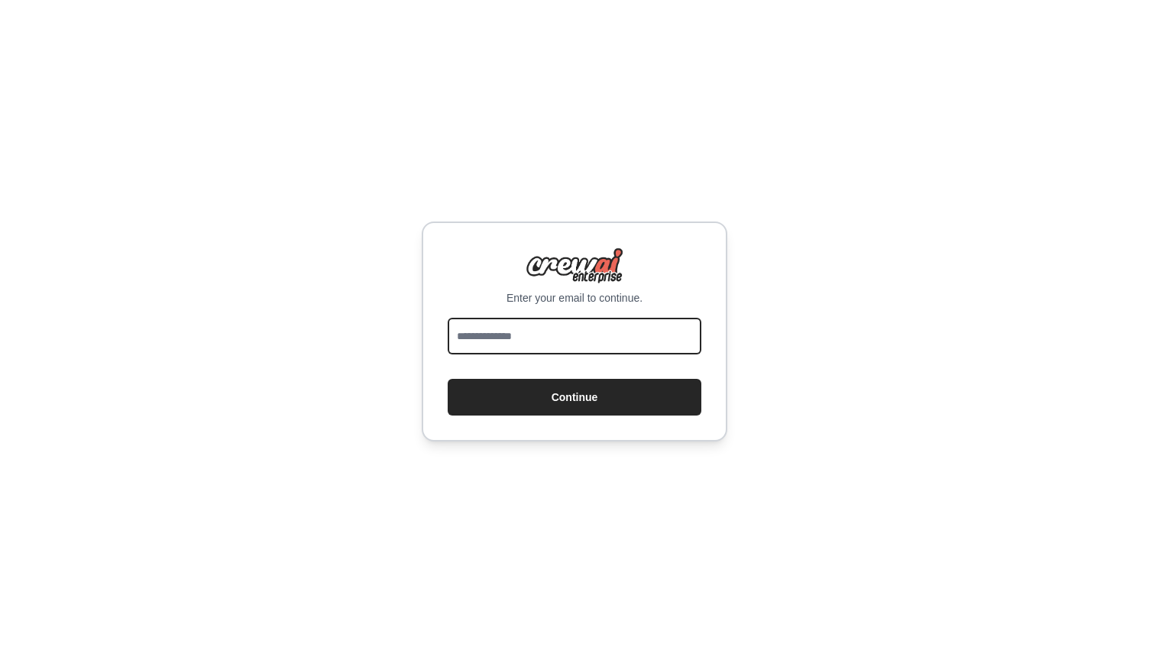
click at [588, 344] on input "email" at bounding box center [575, 336] width 254 height 37
type input "**********"
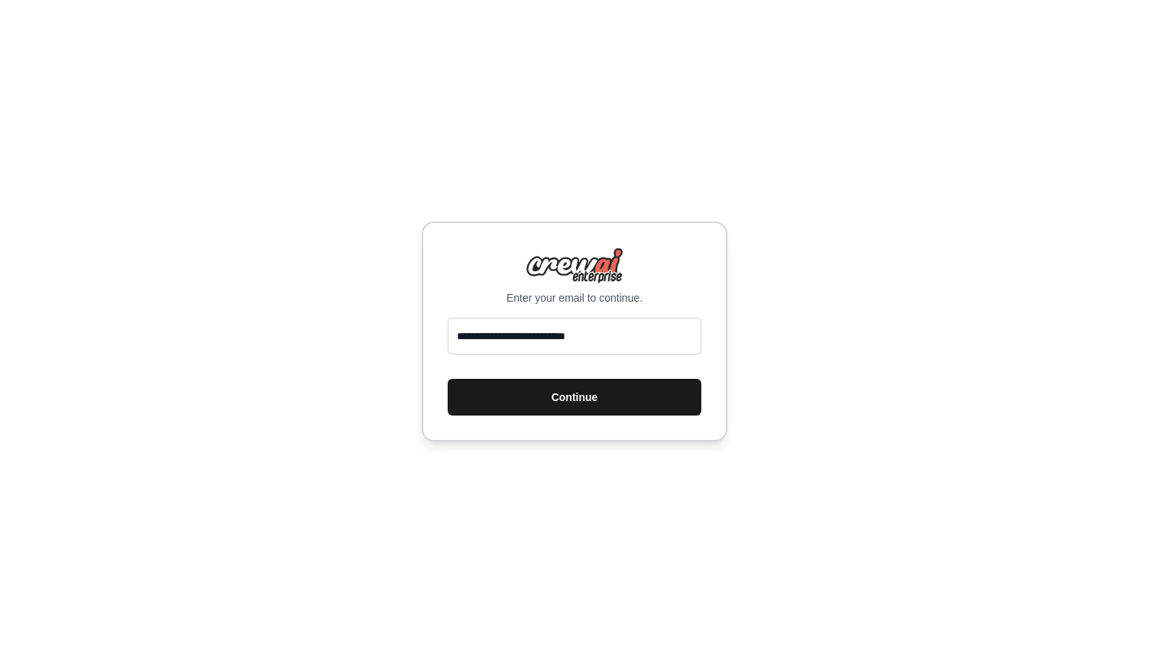
click at [556, 403] on button "Continue" at bounding box center [575, 397] width 254 height 37
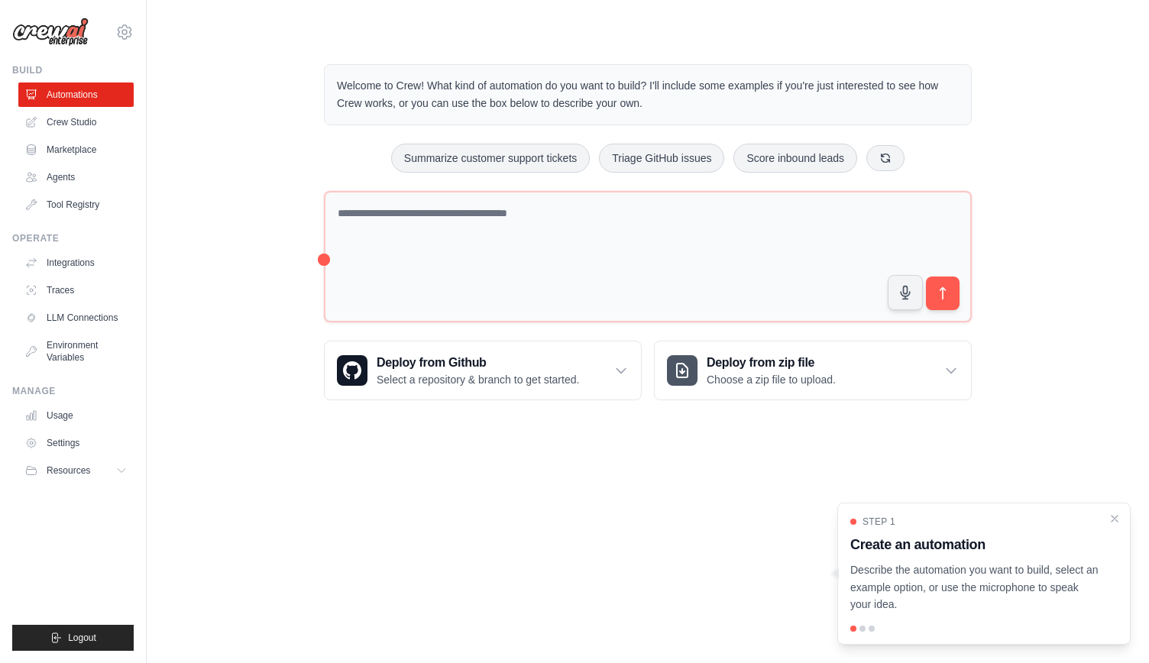
click at [67, 128] on link "Crew Studio" at bounding box center [75, 122] width 115 height 24
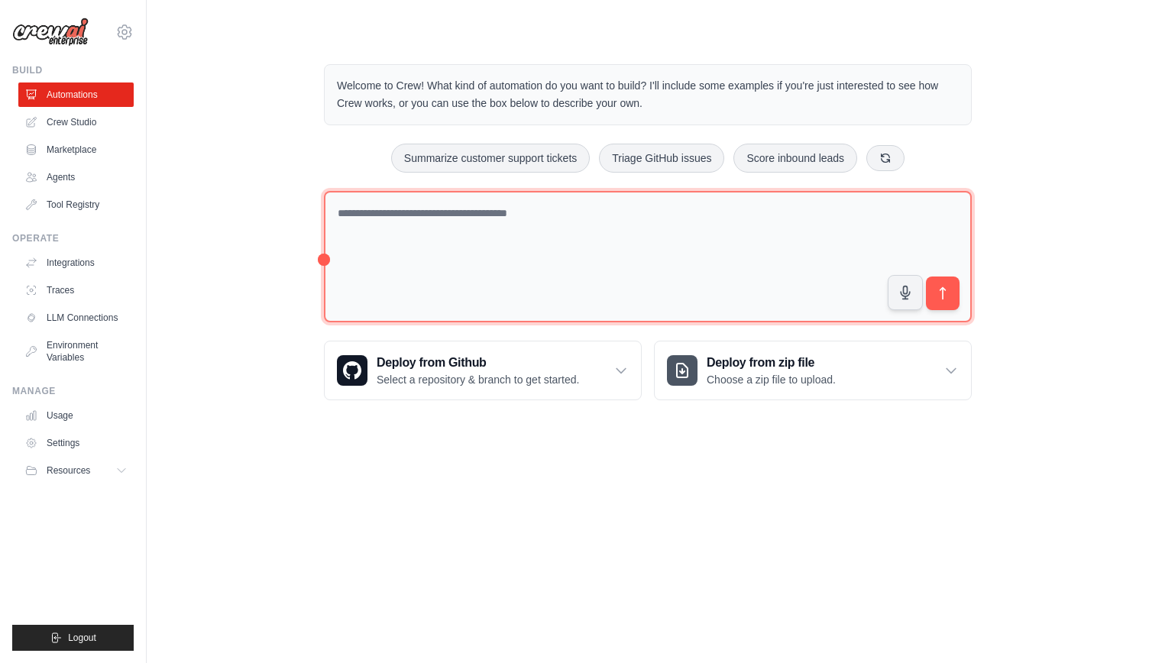
click at [445, 260] on textarea at bounding box center [648, 257] width 648 height 132
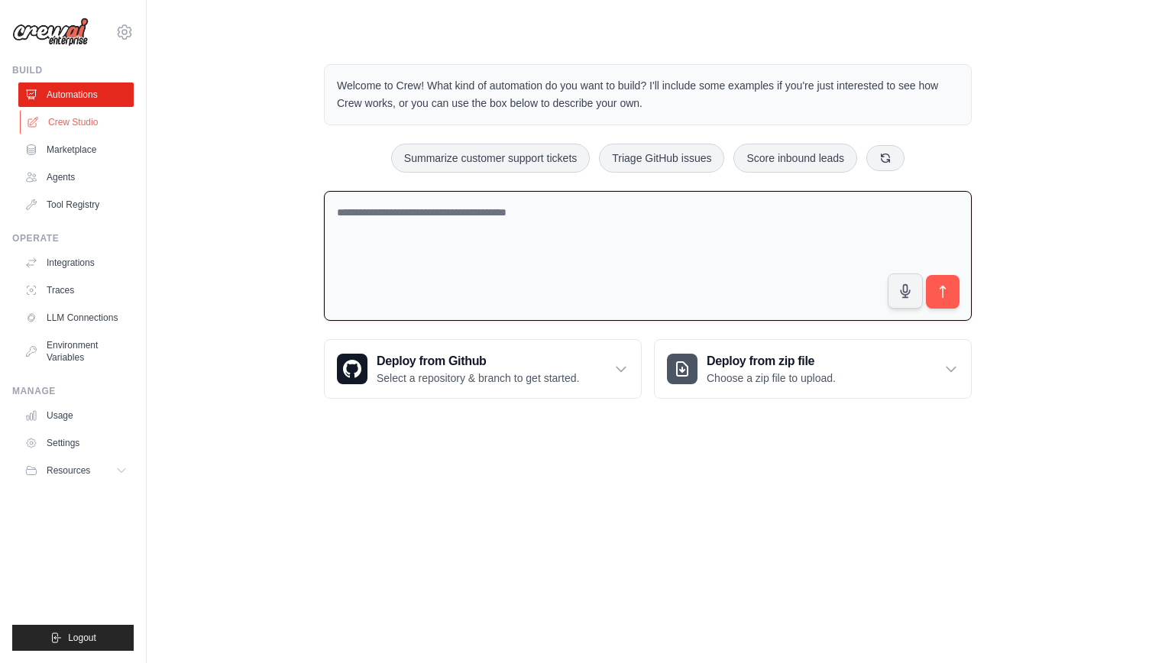
click at [81, 128] on link "Crew Studio" at bounding box center [77, 122] width 115 height 24
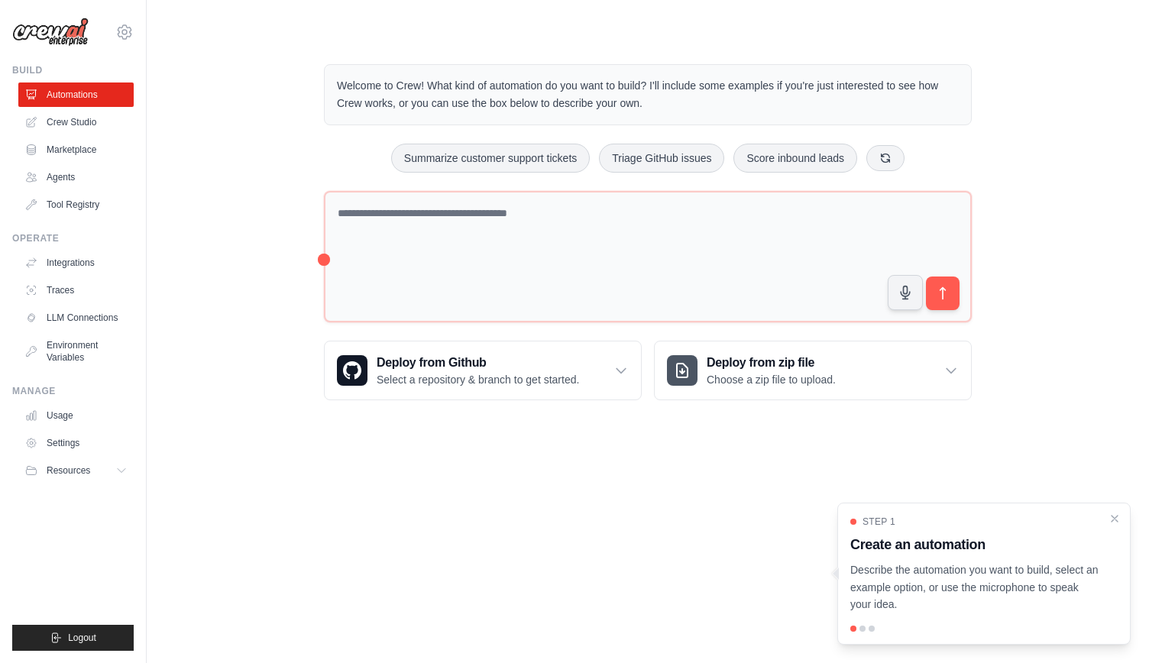
click at [924, 586] on p "Describe the automation you want to build, select an example option, or use the…" at bounding box center [974, 587] width 249 height 52
click at [886, 159] on icon at bounding box center [885, 157] width 12 height 12
click at [425, 167] on button "Automate social media posting" at bounding box center [452, 158] width 172 height 29
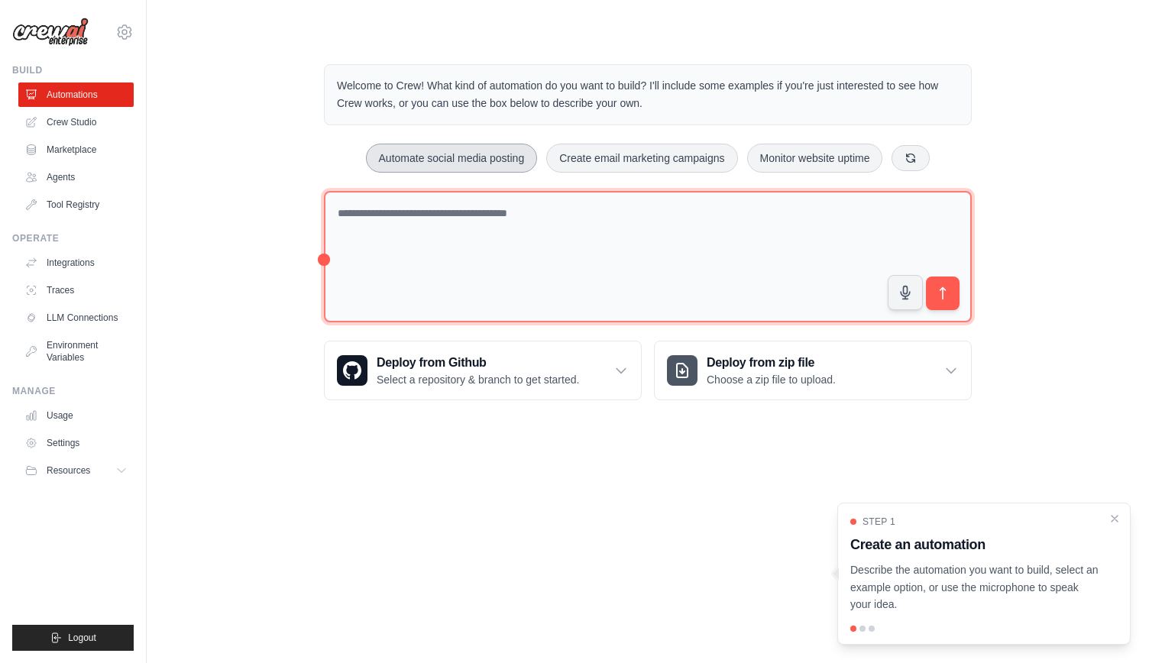
type textarea "**********"
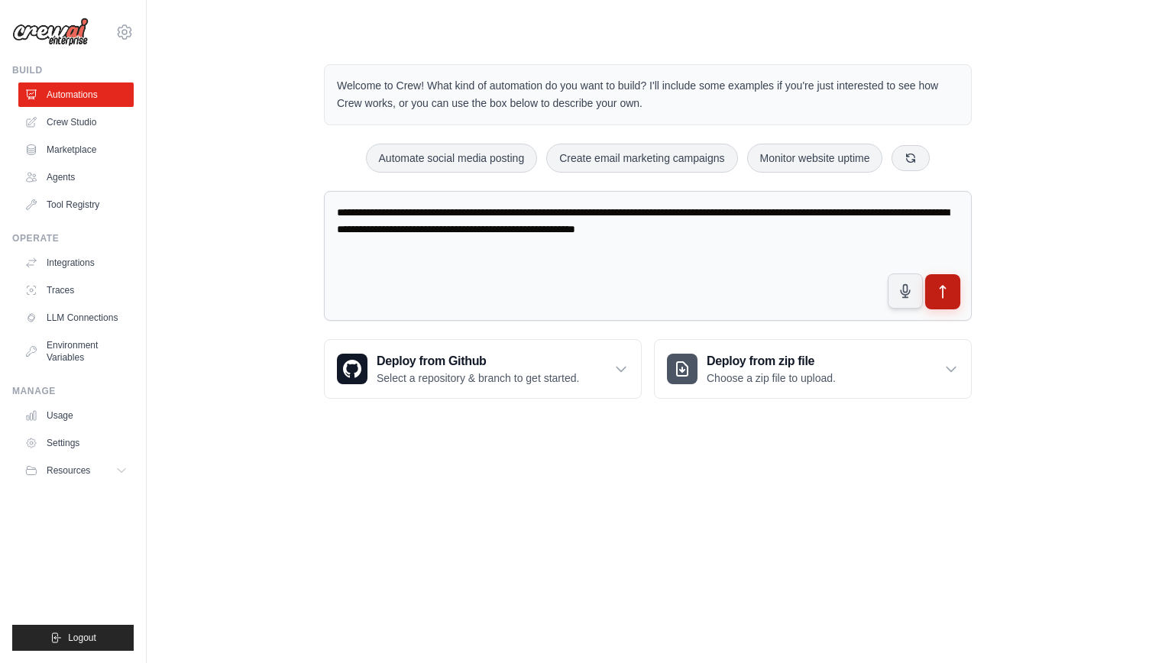
click at [946, 300] on button "submit" at bounding box center [942, 291] width 35 height 35
click at [784, 222] on textarea "**********" at bounding box center [648, 256] width 648 height 131
click at [892, 246] on textarea "**********" at bounding box center [648, 256] width 648 height 131
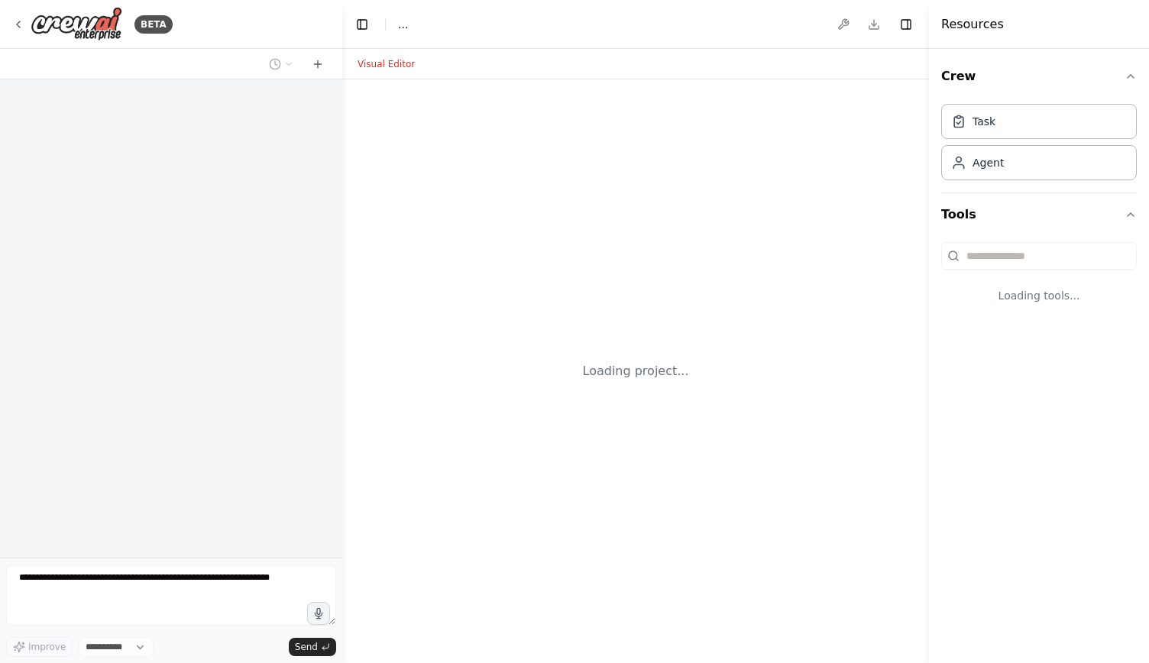
select select "****"
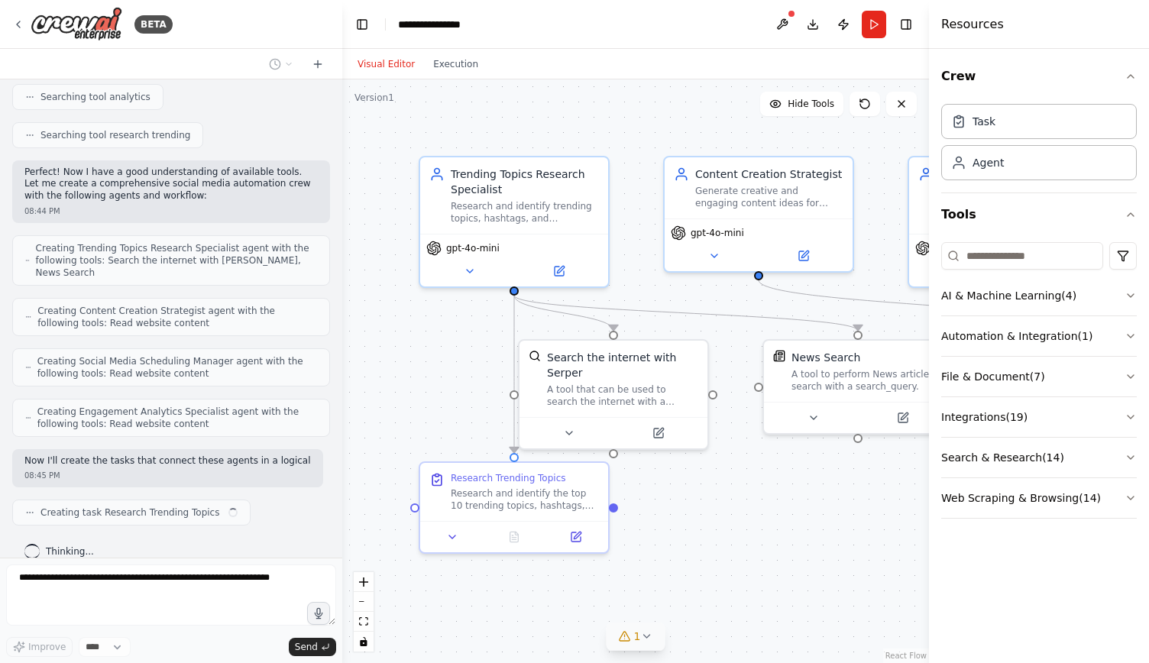
scroll to position [374, 0]
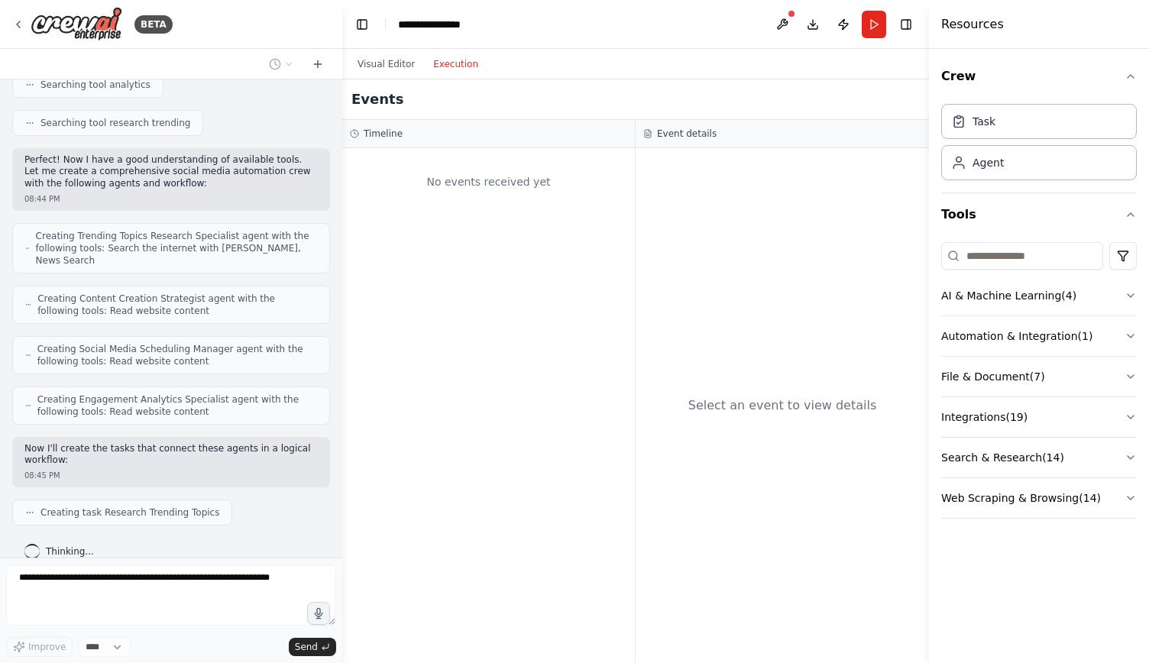
click at [450, 65] on button "Execution" at bounding box center [455, 64] width 63 height 18
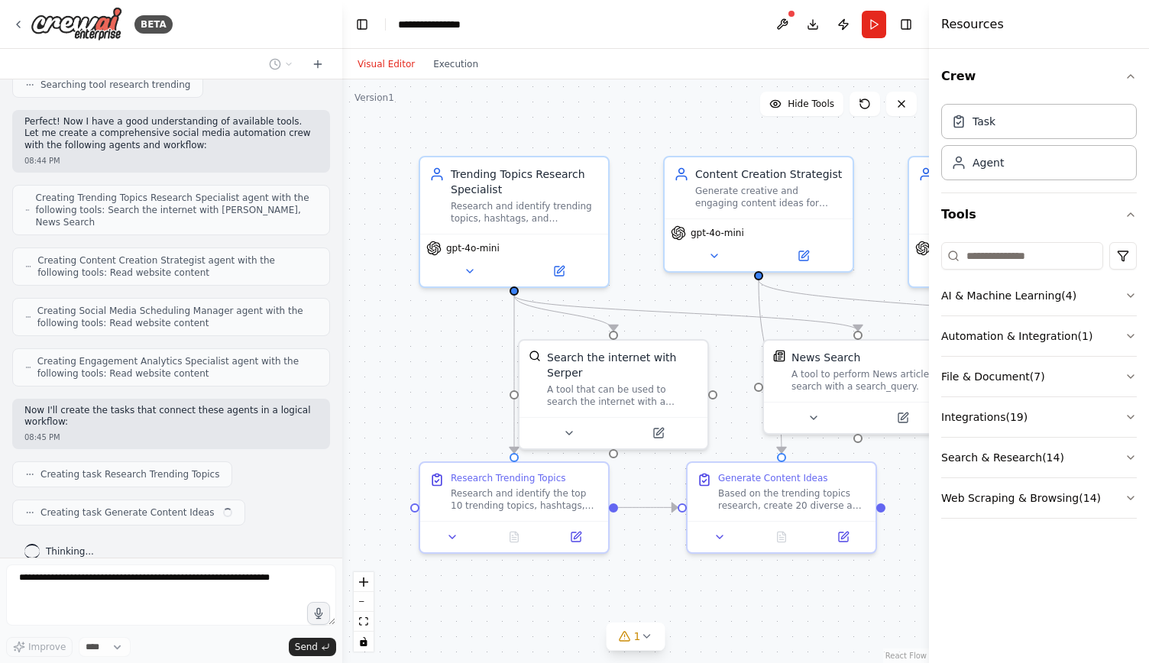
click at [378, 62] on button "Visual Editor" at bounding box center [386, 64] width 76 height 18
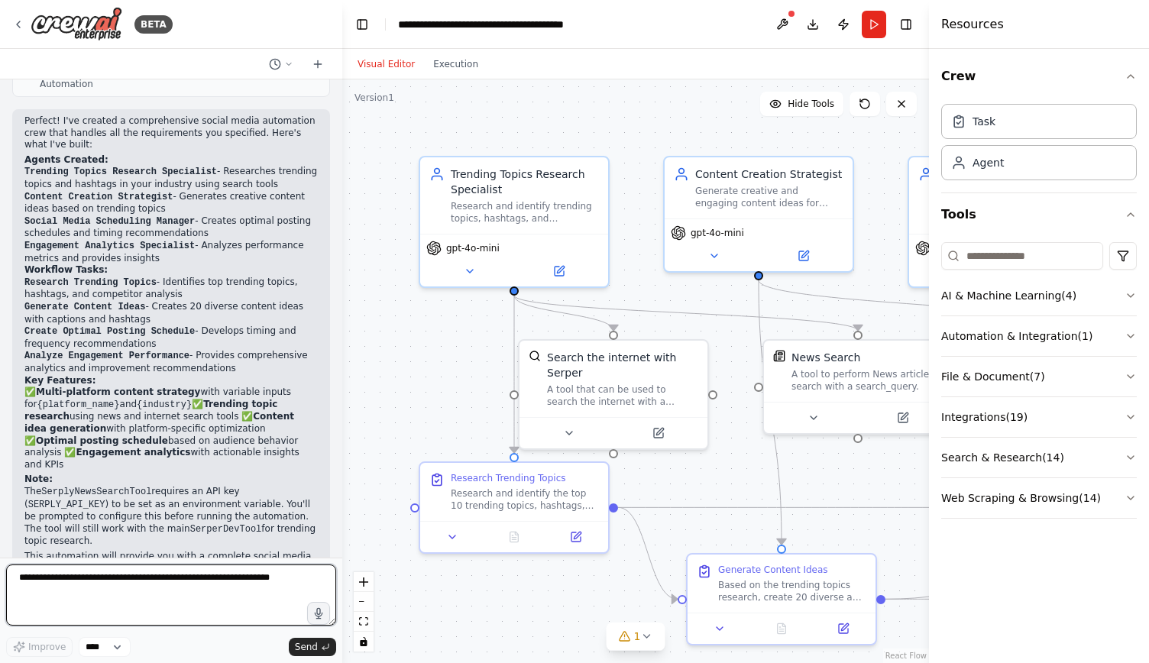
scroll to position [1143, 0]
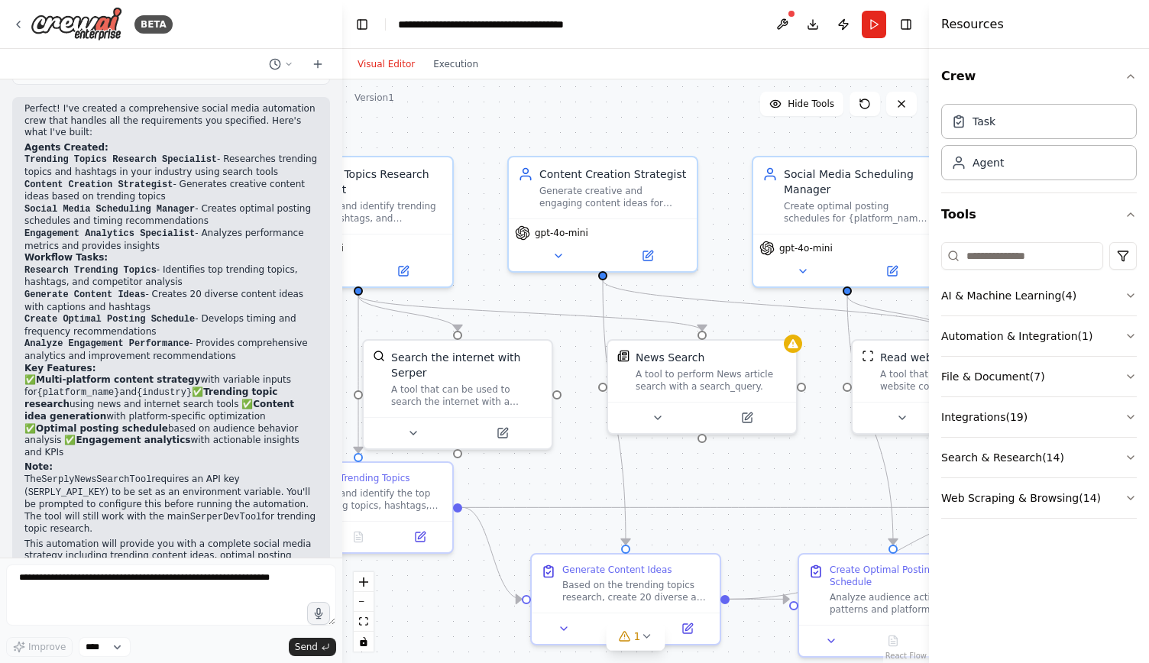
drag, startPoint x: 457, startPoint y: 396, endPoint x: 296, endPoint y: 397, distance: 160.4
click at [296, 397] on div "BETA Create a crew that schedules and publishes social media content across mul…" at bounding box center [574, 331] width 1149 height 663
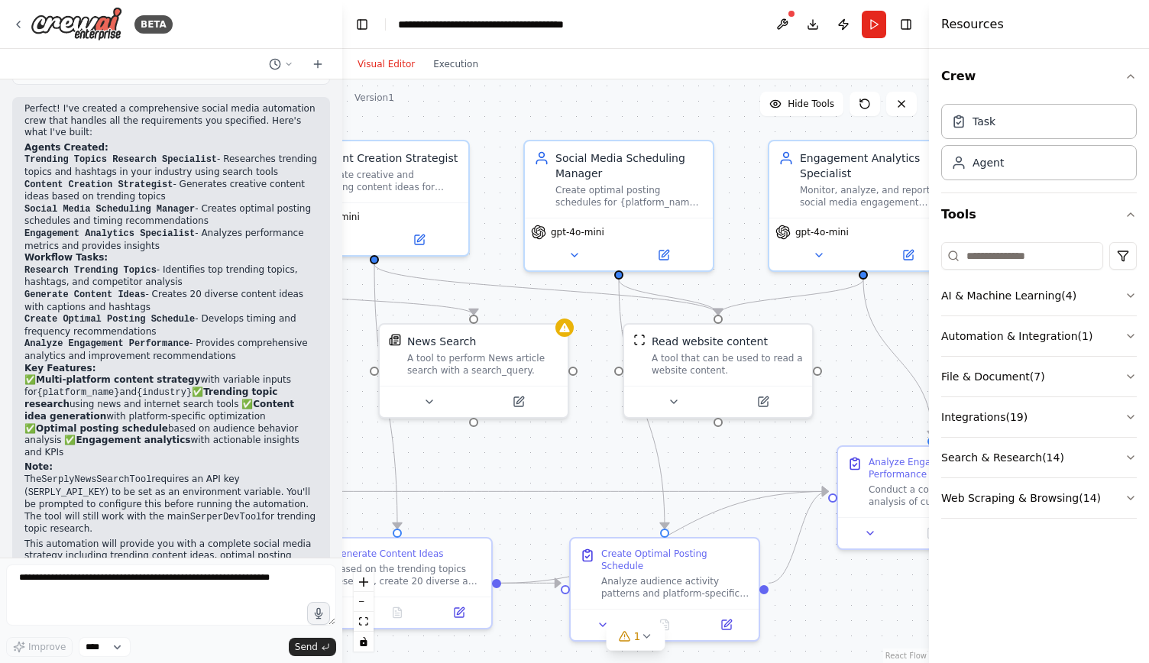
drag, startPoint x: 754, startPoint y: 317, endPoint x: 495, endPoint y: 298, distance: 259.6
click at [495, 298] on div ".deletable-edge-delete-btn { width: 20px; height: 20px; border: 0px solid #ffff…" at bounding box center [635, 371] width 587 height 584
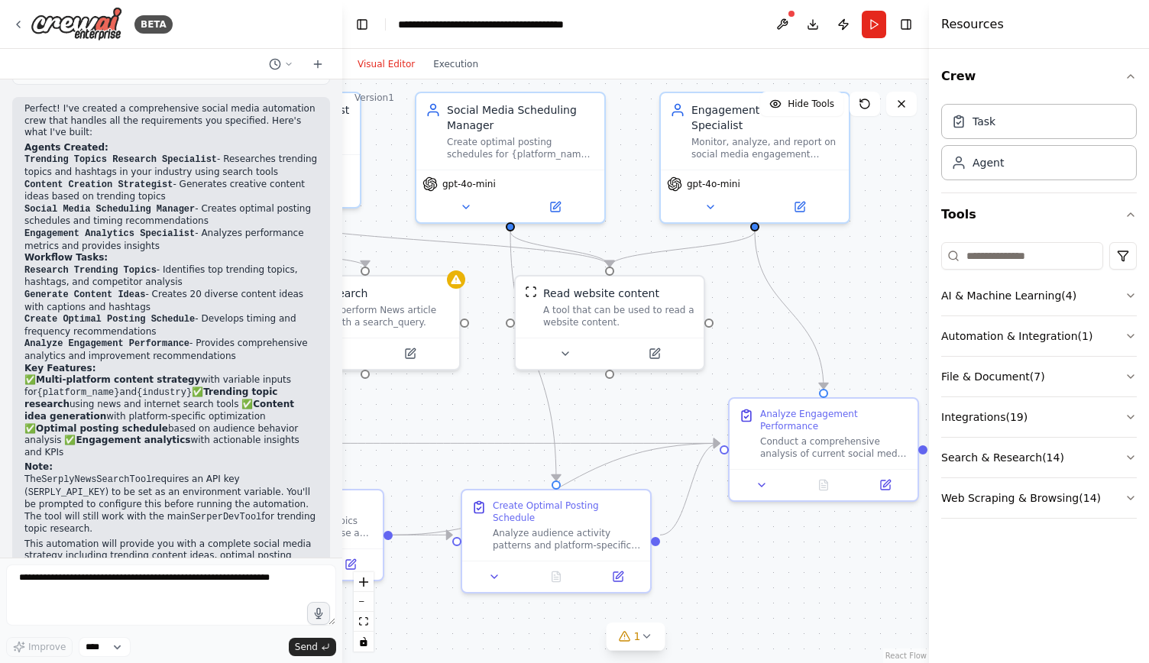
drag, startPoint x: 900, startPoint y: 339, endPoint x: 838, endPoint y: 290, distance: 78.8
click at [838, 290] on div ".deletable-edge-delete-btn { width: 20px; height: 20px; border: 0px solid #ffff…" at bounding box center [635, 371] width 587 height 584
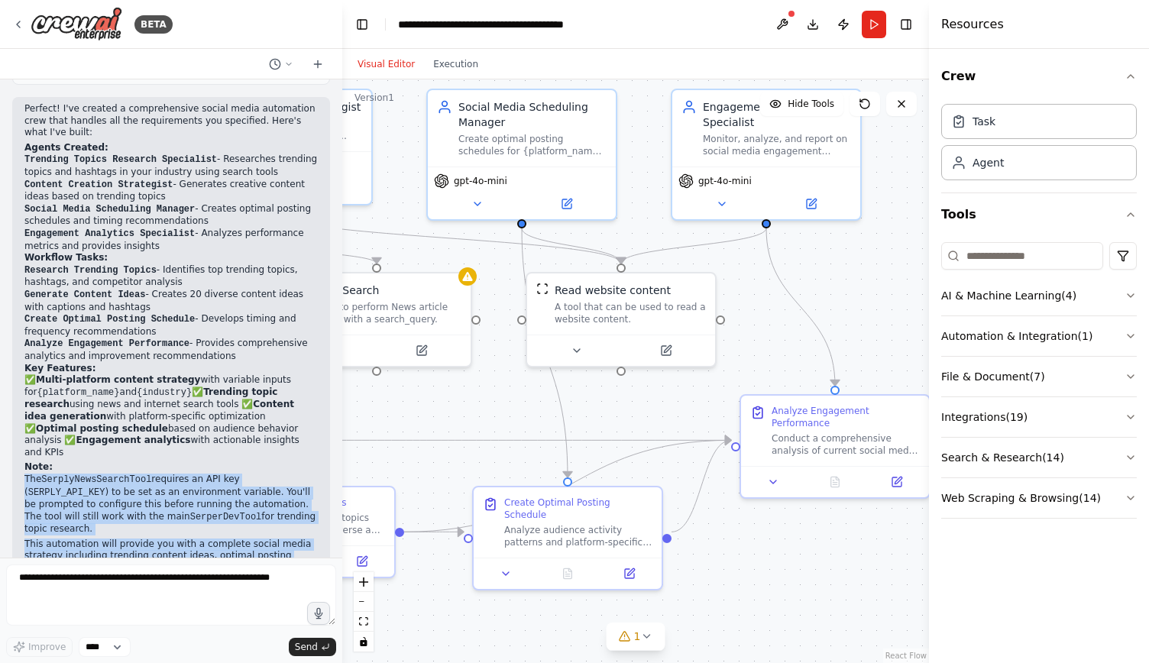
drag, startPoint x: 115, startPoint y: 524, endPoint x: 182, endPoint y: 412, distance: 129.8
click at [182, 412] on div "Perfect! I've created a comprehensive social media automation crew that handles…" at bounding box center [170, 344] width 293 height 483
drag, startPoint x: 182, startPoint y: 412, endPoint x: 175, endPoint y: 516, distance: 104.1
click at [175, 516] on div "Perfect! I've created a comprehensive social media automation crew that handles…" at bounding box center [170, 344] width 293 height 483
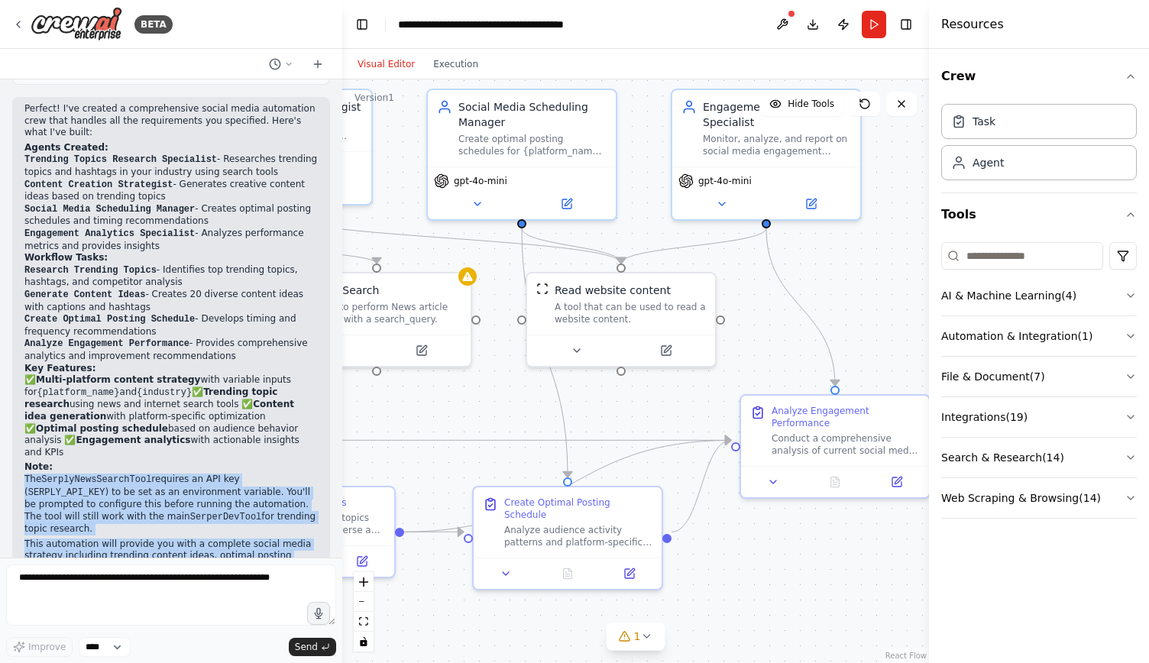
click at [175, 538] on p "This automation will provide you with a complete social media strategy includin…" at bounding box center [170, 561] width 293 height 47
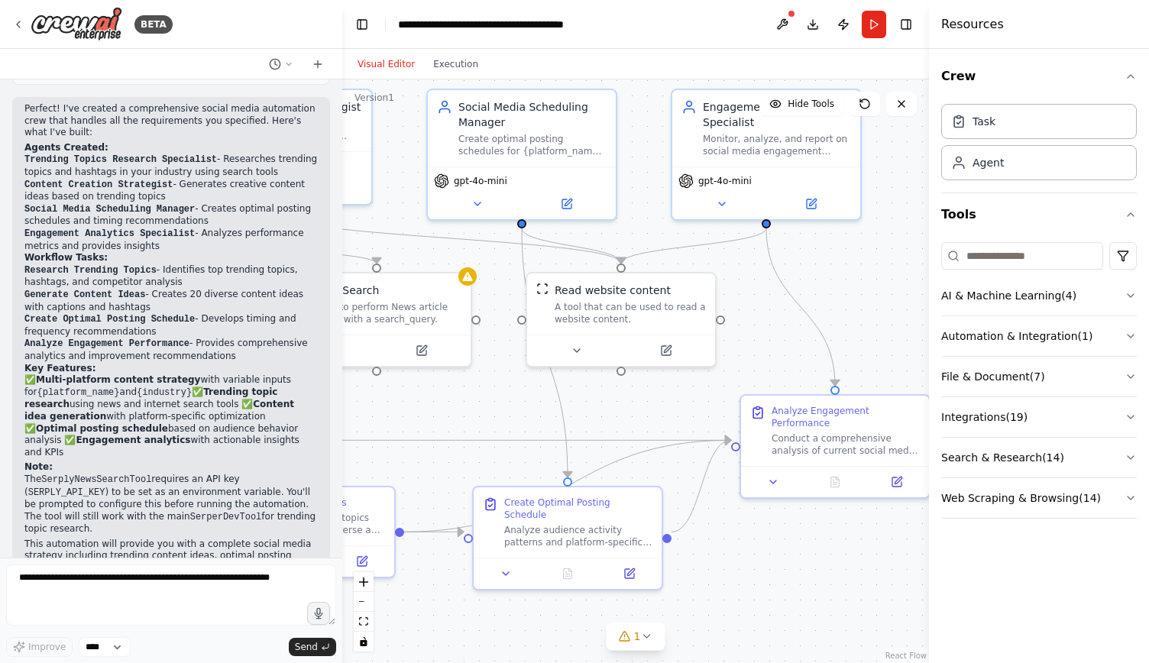
drag, startPoint x: 175, startPoint y: 516, endPoint x: 292, endPoint y: 211, distance: 327.1
click at [292, 211] on div "Perfect! I've created a comprehensive social media automation crew that handles…" at bounding box center [170, 344] width 293 height 483
click at [292, 228] on li "Engagement Analytics Specialist - Analyzes performance metrics and provides ins…" at bounding box center [170, 240] width 293 height 24
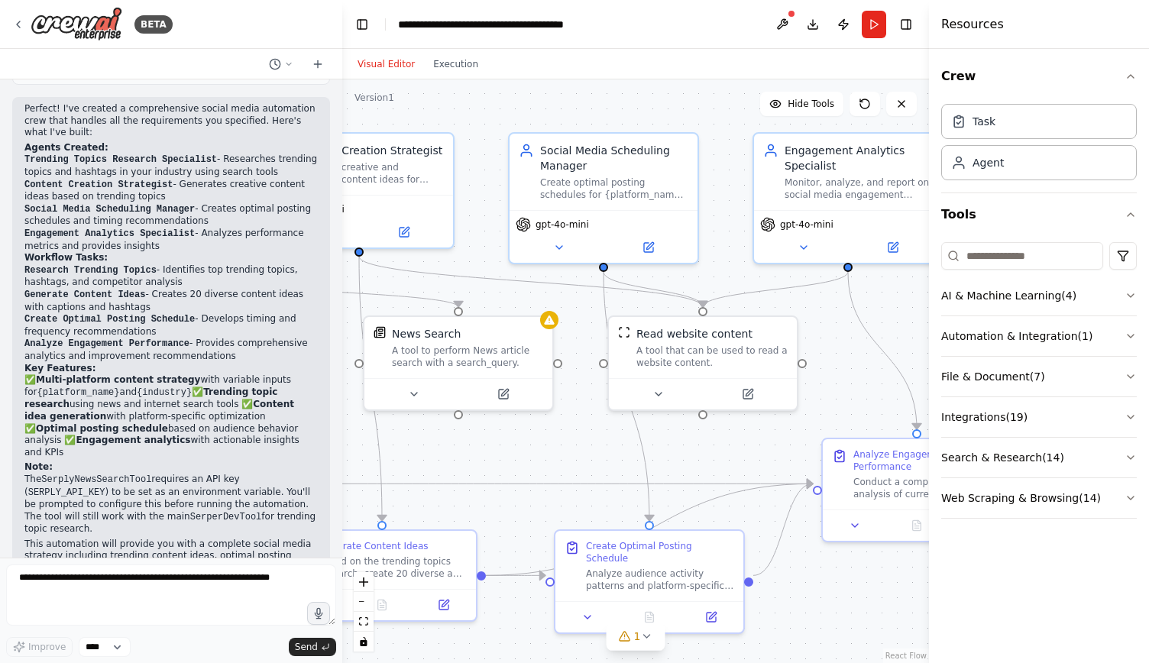
drag, startPoint x: 629, startPoint y: 226, endPoint x: 715, endPoint y: 270, distance: 96.7
click at [715, 270] on div ".deletable-edge-delete-btn { width: 20px; height: 20px; border: 0px solid #ffff…" at bounding box center [635, 371] width 587 height 584
click at [613, 172] on div "Social Media Scheduling Manager Create optimal posting schedules for {platform_…" at bounding box center [619, 169] width 148 height 58
click at [779, 21] on button at bounding box center [782, 24] width 24 height 27
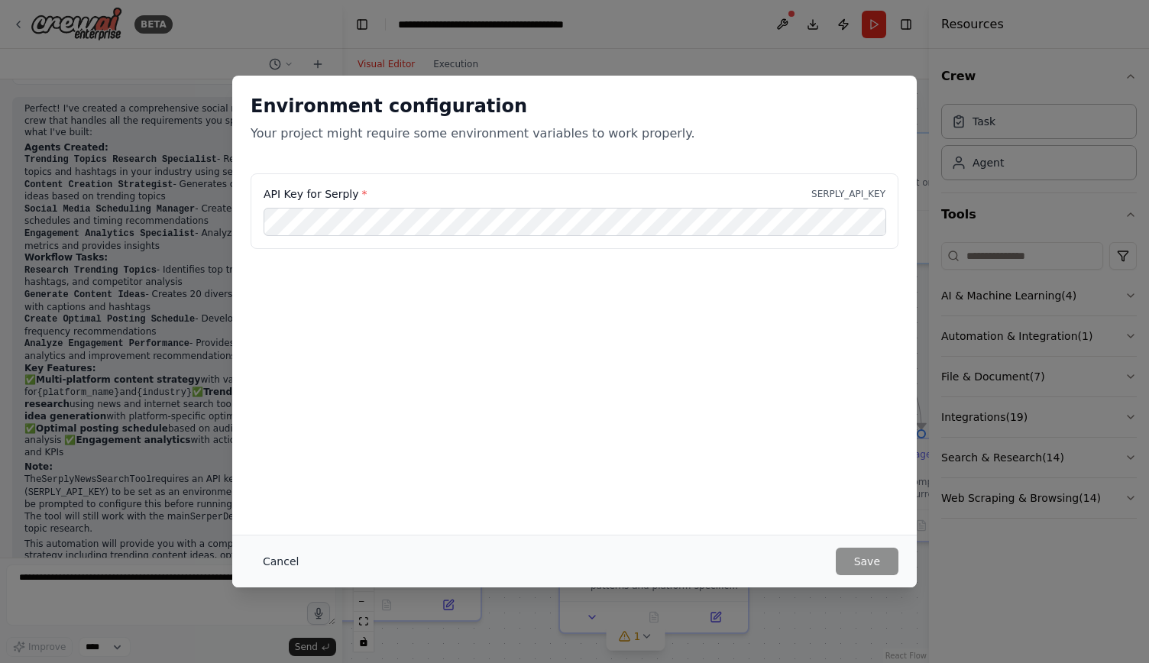
click at [277, 561] on button "Cancel" at bounding box center [281, 561] width 60 height 27
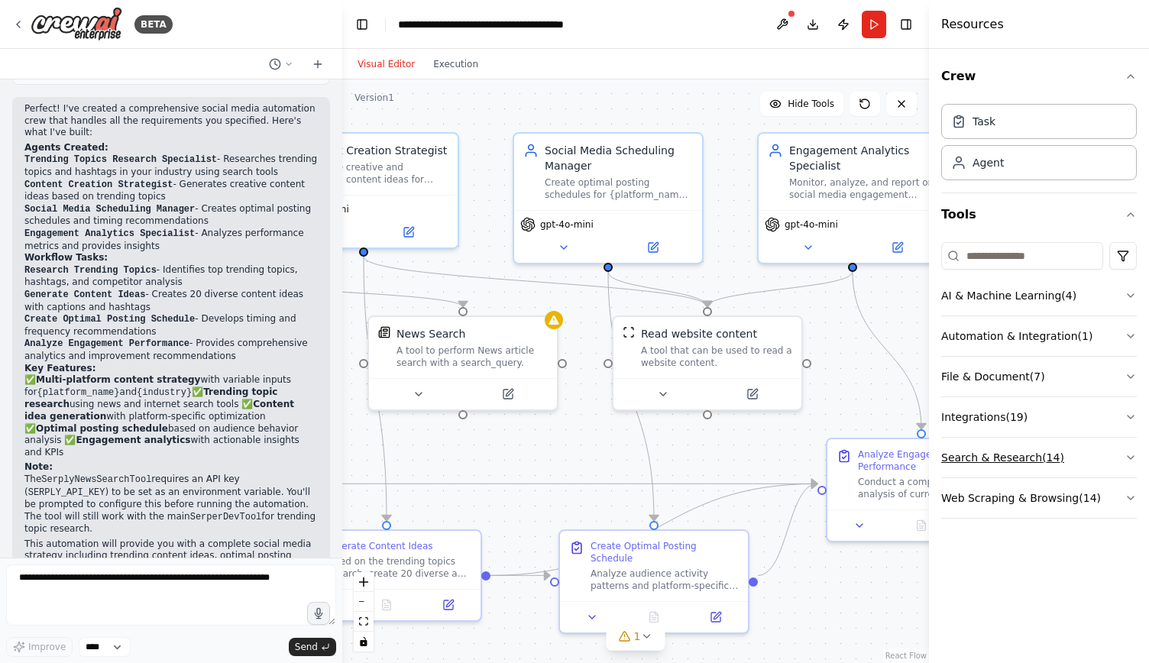
click at [1123, 451] on button "Search & Research ( 14 )" at bounding box center [1039, 458] width 196 height 40
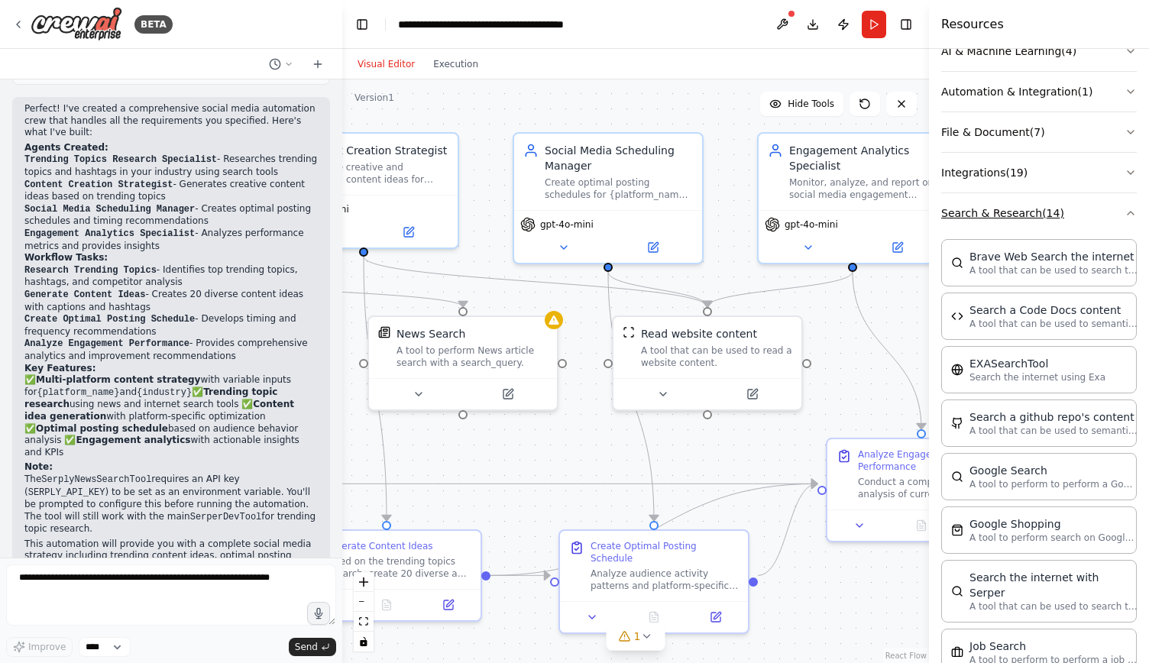
scroll to position [251, 0]
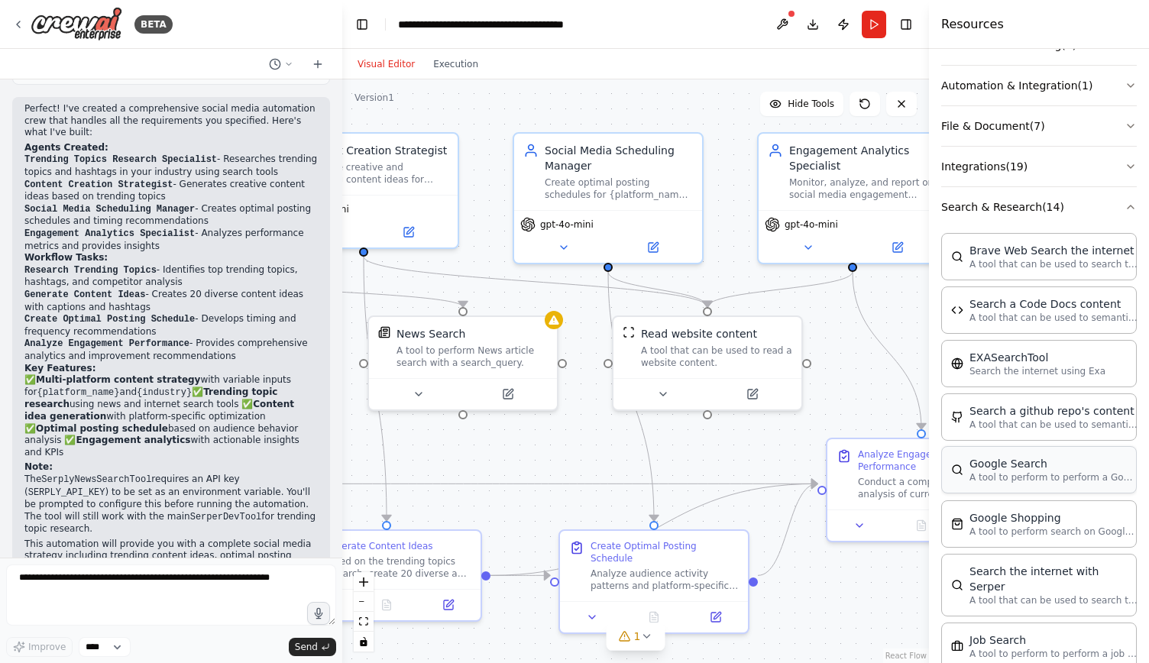
click at [1036, 471] on p "A tool to perform to perform a Google search with a search_query." at bounding box center [1053, 477] width 168 height 12
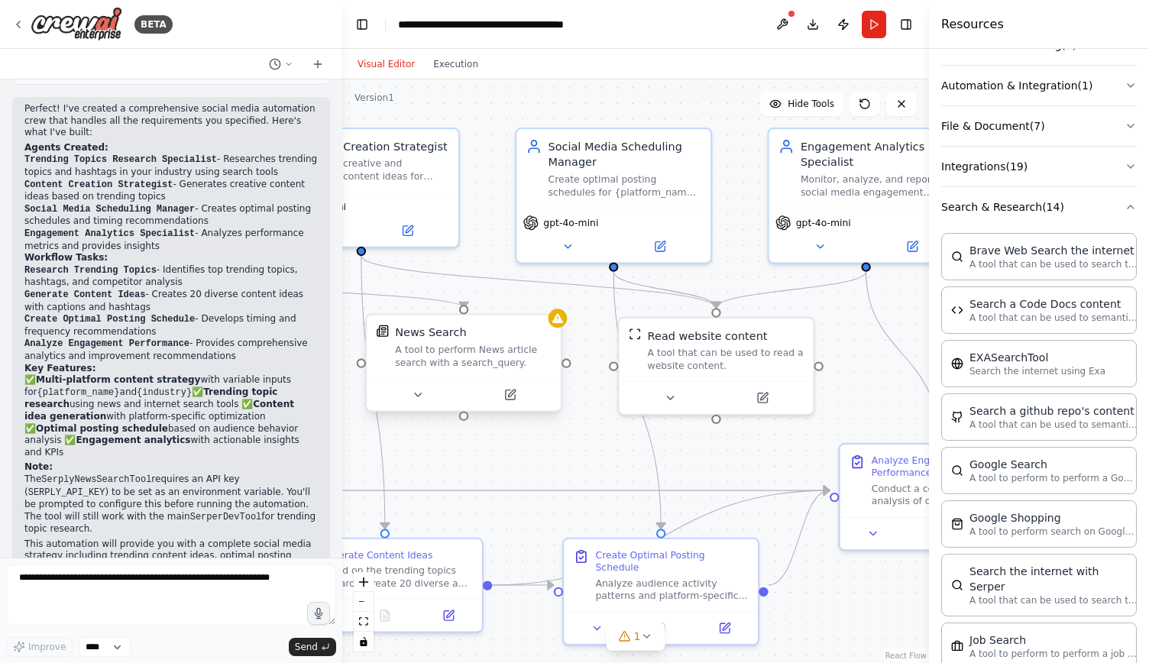
click at [418, 341] on div "News Search A tool to perform News article search with a search_query." at bounding box center [473, 347] width 156 height 44
